Goal: Navigation & Orientation: Find specific page/section

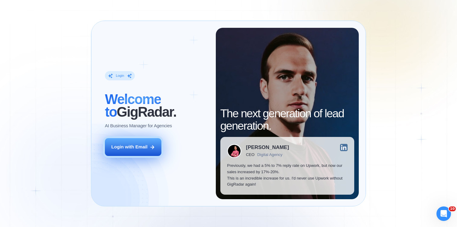
click at [142, 139] on button "Login with Email" at bounding box center [133, 147] width 57 height 18
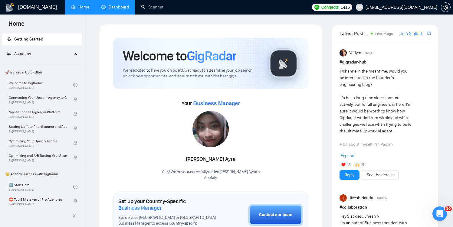
click at [118, 10] on link "Dashboard" at bounding box center [115, 7] width 28 height 5
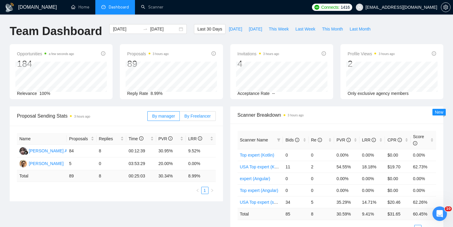
click at [205, 114] on span "By Freelancer" at bounding box center [197, 116] width 26 height 5
click at [180, 118] on input "By Freelancer" at bounding box center [180, 118] width 0 height 0
click at [167, 116] on span "By manager" at bounding box center [163, 116] width 23 height 5
click at [148, 118] on input "By manager" at bounding box center [148, 118] width 0 height 0
click at [201, 114] on span "By Freelancer" at bounding box center [197, 116] width 26 height 5
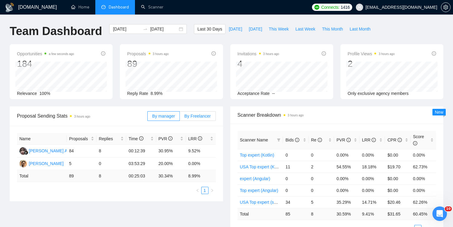
click at [180, 118] on input "By Freelancer" at bounding box center [180, 118] width 0 height 0
